Goal: Transaction & Acquisition: Book appointment/travel/reservation

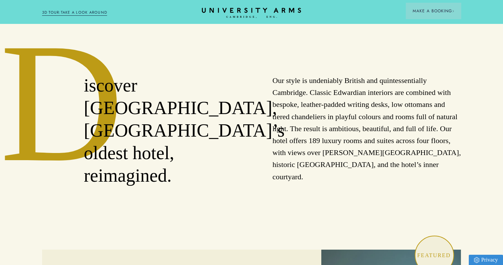
scroll to position [292, 0]
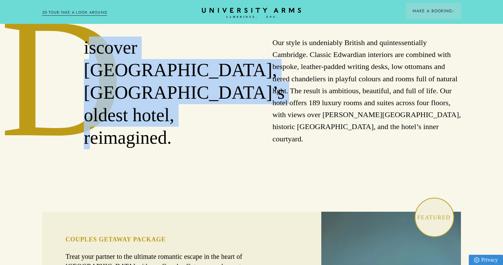
drag, startPoint x: 188, startPoint y: 115, endPoint x: 86, endPoint y: 40, distance: 126.6
click at [86, 39] on h2 "iscover [GEOGRAPHIC_DATA], [GEOGRAPHIC_DATA]’s oldest hotel, reimagined." at bounding box center [157, 93] width 147 height 112
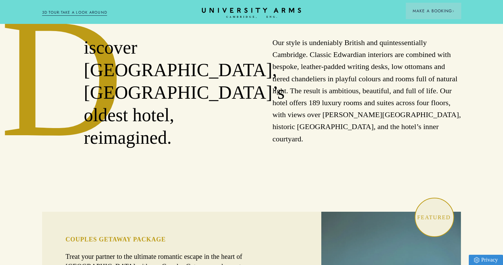
click at [84, 40] on h2 "iscover [GEOGRAPHIC_DATA], [GEOGRAPHIC_DATA]’s oldest hotel, reimagined." at bounding box center [157, 93] width 147 height 112
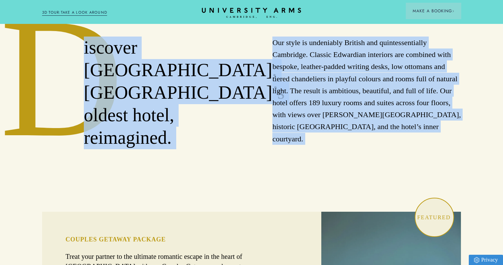
drag, startPoint x: 82, startPoint y: 40, endPoint x: 161, endPoint y: 134, distance: 122.3
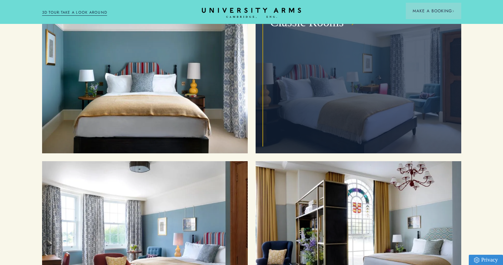
scroll to position [862, 0]
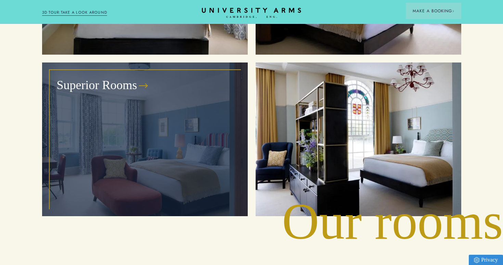
click at [191, 123] on div "Superior Rooms" at bounding box center [145, 139] width 190 height 138
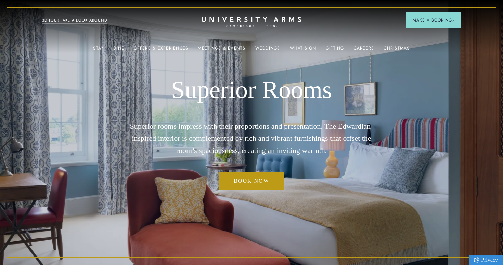
click at [238, 190] on div "Book now" at bounding box center [251, 185] width 261 height 26
click at [235, 186] on link "Book now" at bounding box center [251, 181] width 64 height 18
